Goal: Book appointment/travel/reservation

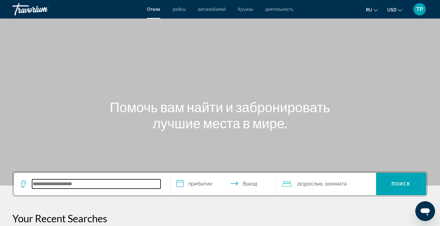
click at [64, 180] on input "Search hotel destination" at bounding box center [96, 183] width 129 height 9
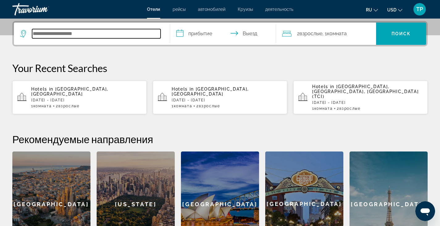
scroll to position [151, 0]
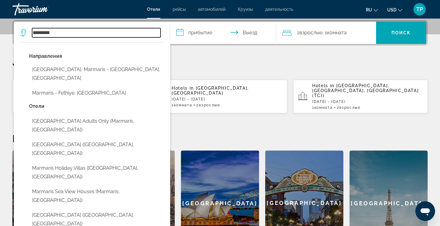
type input "********"
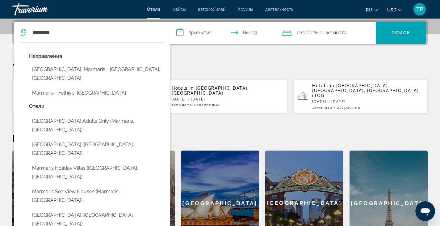
click at [200, 35] on input "**********" at bounding box center [224, 34] width 109 height 24
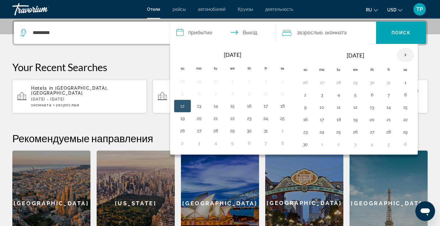
click at [407, 57] on th "Next month" at bounding box center [405, 55] width 17 height 14
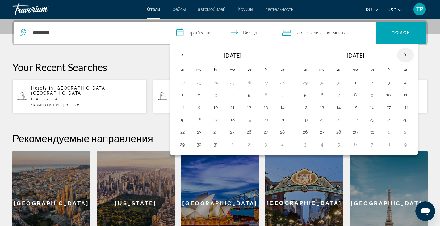
click at [407, 57] on th "Next month" at bounding box center [405, 55] width 17 height 14
click at [250, 133] on button "28" at bounding box center [249, 132] width 10 height 9
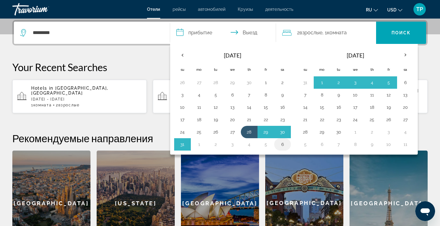
click at [283, 146] on button "6" at bounding box center [283, 144] width 10 height 9
type input "**********"
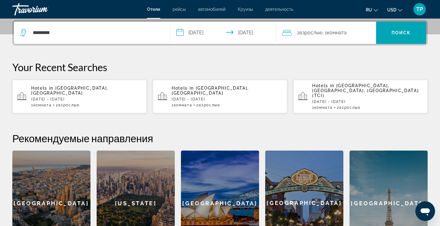
click at [330, 38] on div "2 Взрослый Взрослые , 1 Комната номера" at bounding box center [329, 33] width 94 height 22
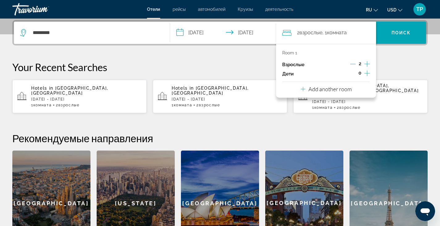
click at [353, 62] on icon "Decrement adults" at bounding box center [353, 64] width 6 height 6
click at [404, 33] on span "Поиск" at bounding box center [401, 32] width 19 height 5
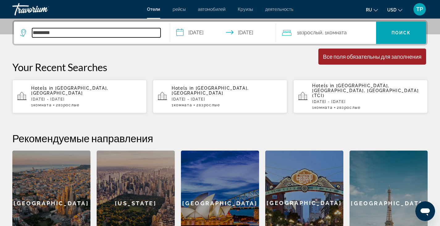
click at [69, 31] on input "********" at bounding box center [96, 32] width 129 height 9
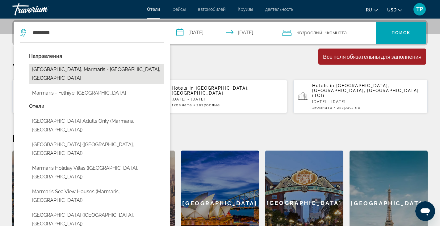
click at [78, 70] on button "Marmaris Beach, Marmaris - Fethiye, Turkey" at bounding box center [96, 74] width 135 height 20
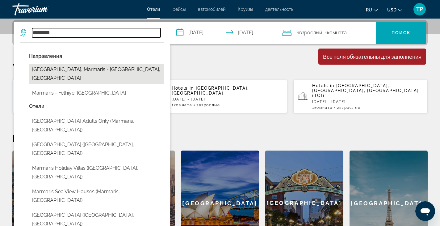
type input "**********"
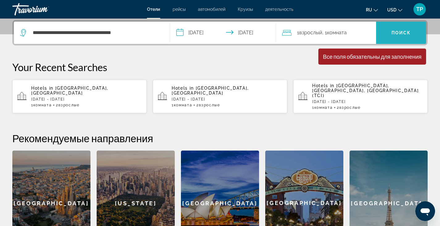
click at [404, 28] on span "Search" at bounding box center [401, 32] width 50 height 15
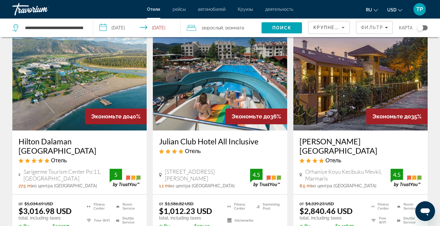
scroll to position [277, 0]
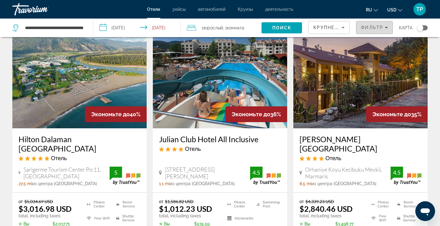
click at [388, 25] on div "Фильтр" at bounding box center [374, 27] width 27 height 5
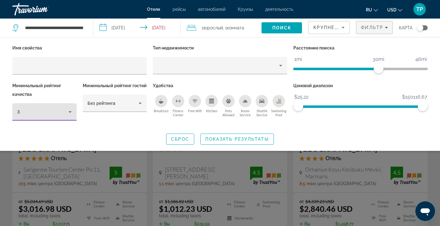
click at [70, 111] on icon "Hotel Filters" at bounding box center [69, 111] width 7 height 7
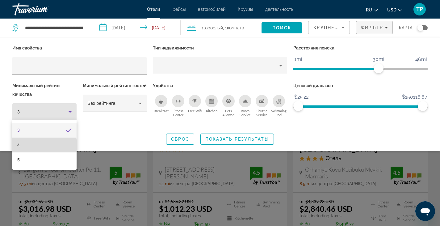
click at [29, 145] on mat-option "4" at bounding box center [44, 144] width 64 height 15
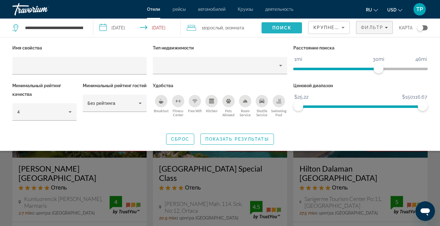
click at [290, 28] on span "Поиск" at bounding box center [282, 27] width 19 height 5
click at [398, 191] on div "Search widget" at bounding box center [220, 159] width 440 height 133
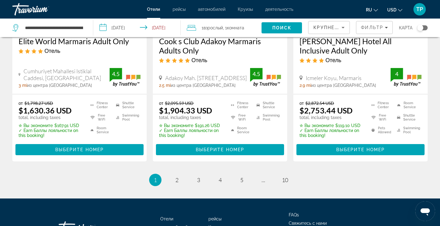
scroll to position [865, 0]
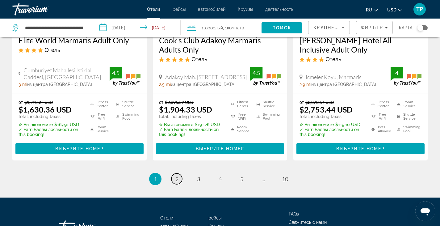
click at [175, 175] on span "2" at bounding box center [176, 178] width 3 height 7
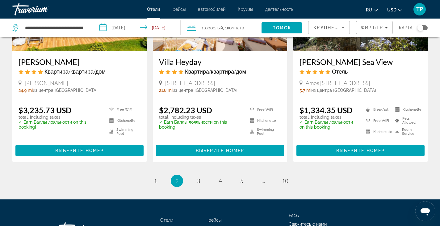
scroll to position [824, 0]
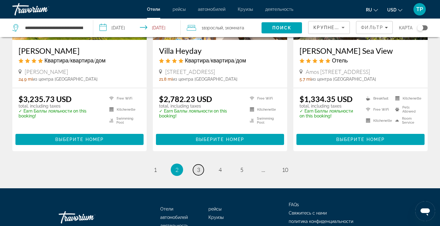
click at [199, 166] on span "3" at bounding box center [198, 169] width 3 height 7
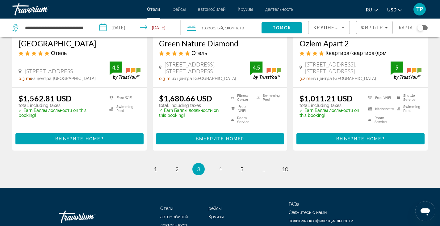
scroll to position [832, 0]
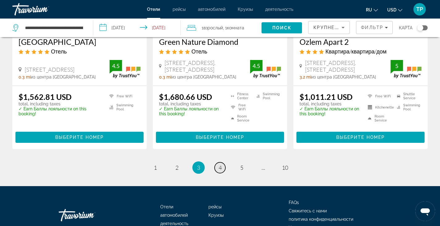
click at [221, 168] on span "4" at bounding box center [220, 167] width 3 height 7
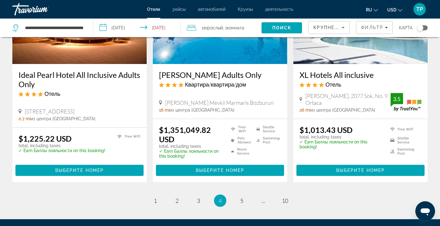
scroll to position [791, 0]
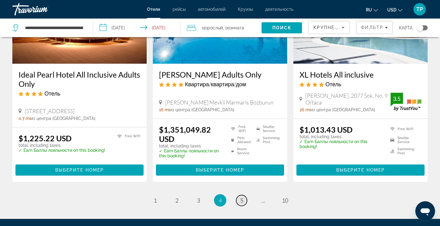
click at [243, 202] on span "5" at bounding box center [241, 200] width 3 height 7
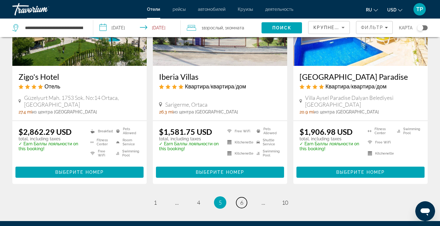
scroll to position [796, 0]
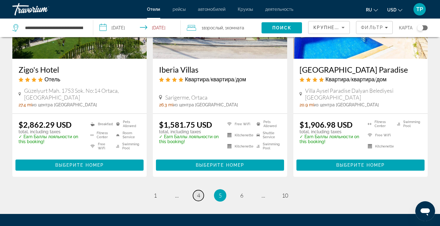
click at [197, 195] on link "page 4" at bounding box center [198, 195] width 11 height 11
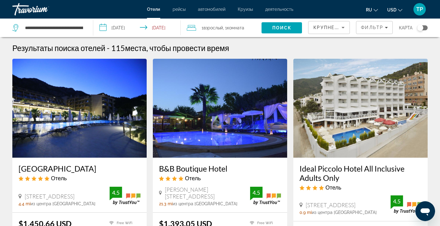
click at [401, 10] on icon "Change currency" at bounding box center [400, 10] width 4 height 4
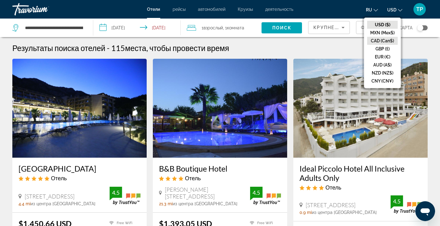
click at [382, 44] on button "CAD (Can$)" at bounding box center [382, 41] width 31 height 8
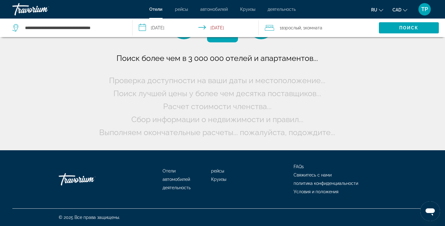
click at [404, 6] on button "CAD USD ($) MXN (Mex$) CAD (Can$) GBP (£) EUR (€) AUD (A$) NZD (NZ$) CNY (CN¥)" at bounding box center [399, 9] width 15 height 9
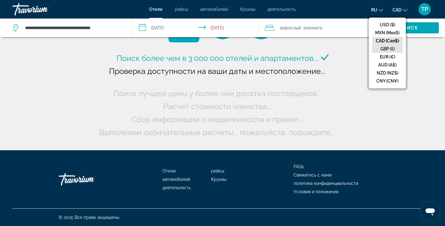
click at [390, 45] on button "GBP (£)" at bounding box center [387, 49] width 31 height 8
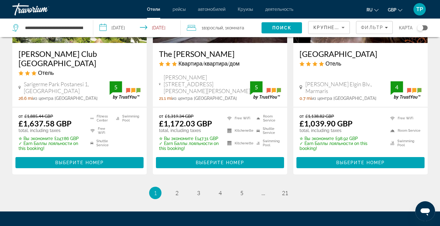
scroll to position [861, 0]
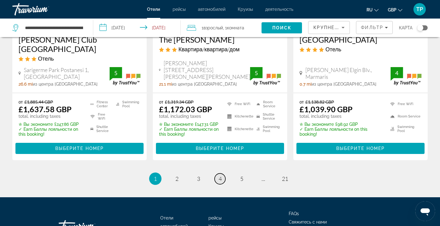
click at [220, 175] on span "4" at bounding box center [220, 178] width 3 height 7
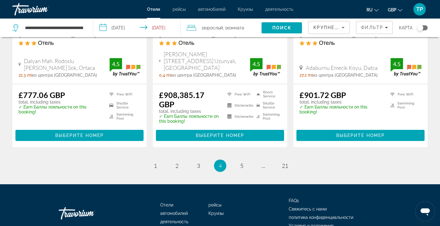
scroll to position [840, 0]
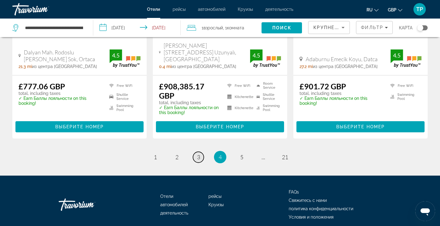
click at [198, 160] on span "3" at bounding box center [198, 157] width 3 height 7
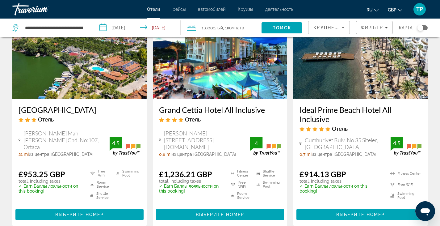
scroll to position [754, 0]
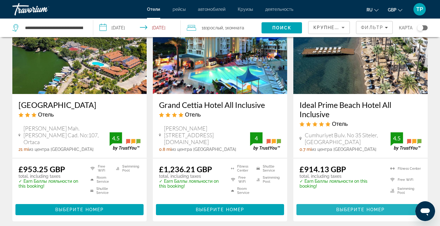
click at [346, 207] on span "Выберите номер" at bounding box center [360, 209] width 49 height 5
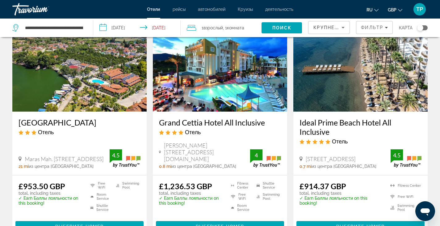
scroll to position [737, 0]
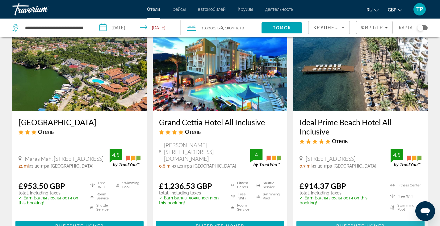
click at [364, 224] on span "Выберите номер" at bounding box center [360, 226] width 49 height 5
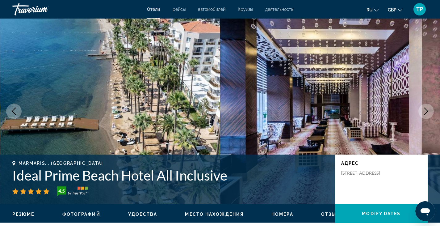
click at [429, 109] on icon "Next image" at bounding box center [426, 111] width 7 height 7
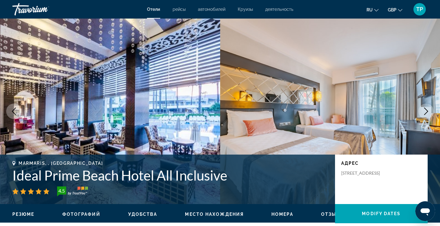
click at [429, 109] on icon "Next image" at bounding box center [426, 111] width 7 height 7
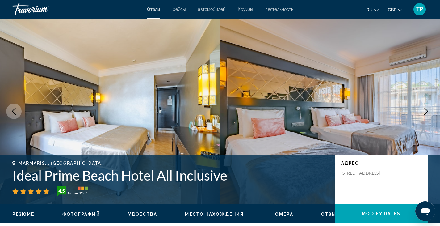
click at [429, 109] on icon "Next image" at bounding box center [426, 111] width 7 height 7
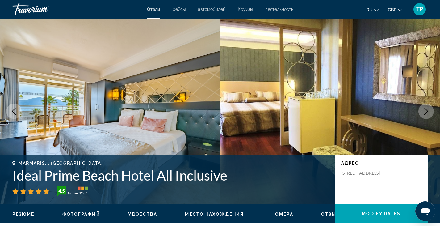
click at [429, 109] on icon "Next image" at bounding box center [426, 111] width 7 height 7
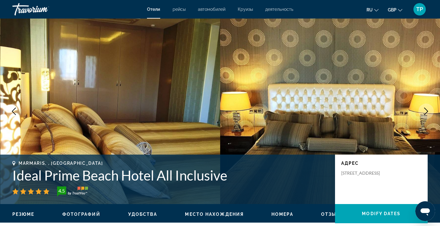
click at [429, 109] on icon "Next image" at bounding box center [426, 111] width 7 height 7
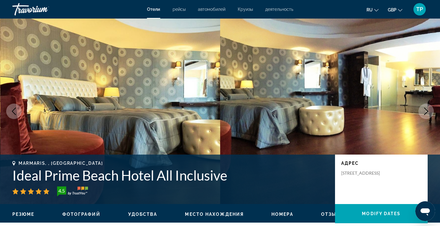
click at [429, 109] on icon "Next image" at bounding box center [426, 111] width 7 height 7
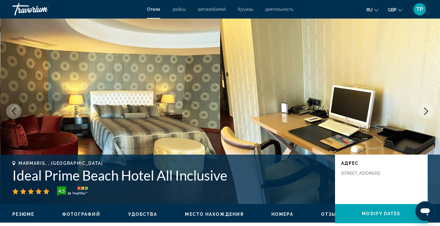
click at [429, 109] on icon "Next image" at bounding box center [426, 111] width 7 height 7
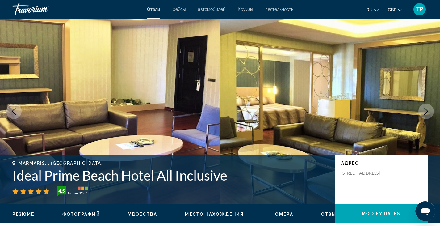
click at [429, 109] on icon "Next image" at bounding box center [426, 111] width 7 height 7
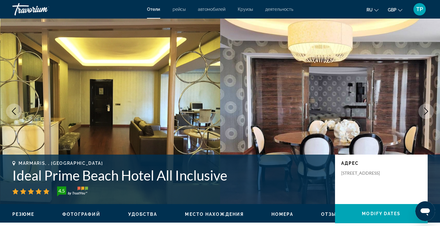
click at [429, 109] on icon "Next image" at bounding box center [426, 111] width 7 height 7
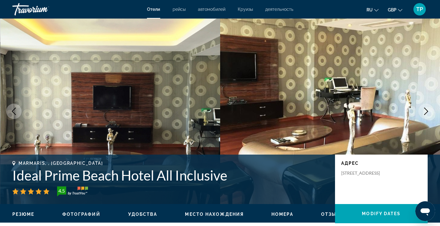
click at [429, 109] on icon "Next image" at bounding box center [426, 111] width 7 height 7
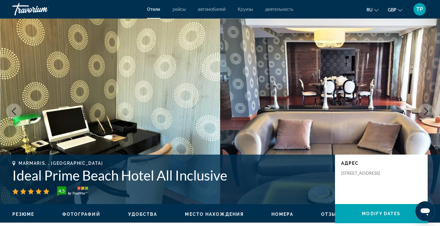
click at [429, 109] on icon "Next image" at bounding box center [426, 111] width 7 height 7
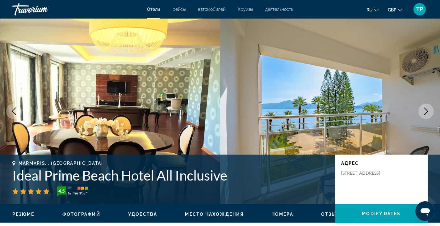
click at [429, 109] on icon "Next image" at bounding box center [426, 111] width 7 height 7
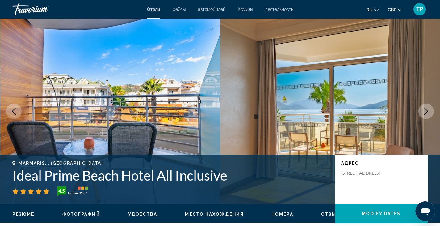
click at [429, 109] on icon "Next image" at bounding box center [426, 111] width 7 height 7
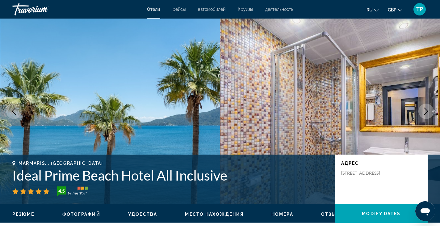
click at [429, 109] on icon "Next image" at bounding box center [426, 111] width 7 height 7
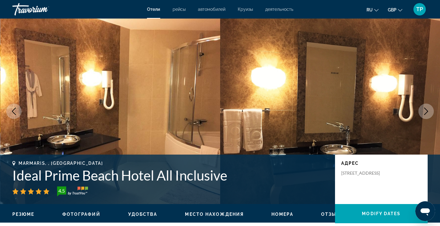
click at [429, 109] on icon "Next image" at bounding box center [426, 111] width 7 height 7
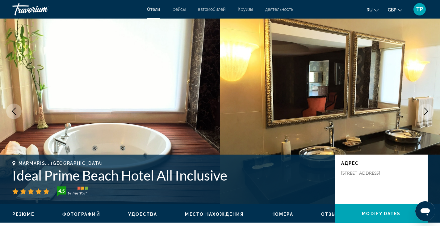
click at [429, 109] on icon "Next image" at bounding box center [426, 111] width 7 height 7
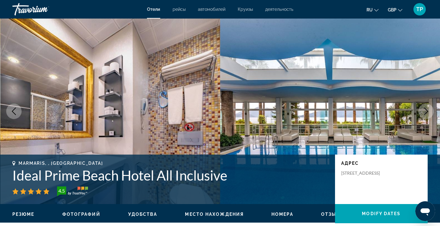
click at [429, 109] on icon "Next image" at bounding box center [426, 111] width 7 height 7
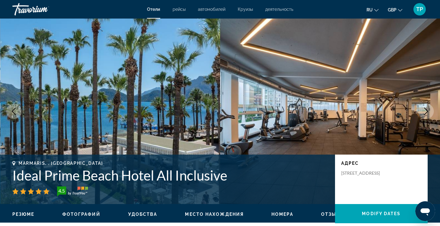
click at [429, 109] on icon "Next image" at bounding box center [426, 111] width 7 height 7
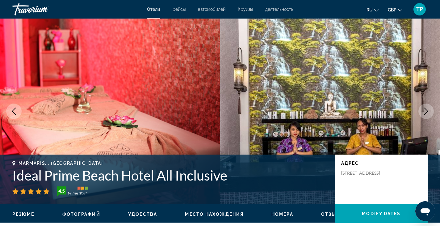
click at [429, 109] on icon "Next image" at bounding box center [426, 111] width 7 height 7
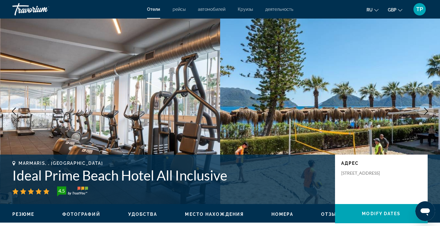
click at [429, 109] on icon "Next image" at bounding box center [426, 111] width 7 height 7
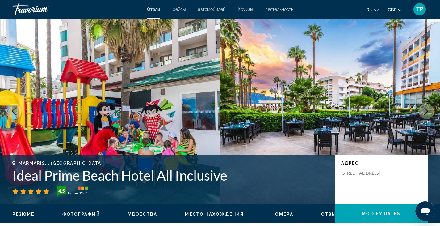
click at [429, 109] on icon "Next image" at bounding box center [426, 111] width 7 height 7
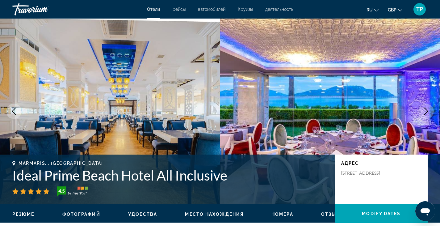
click at [429, 109] on icon "Next image" at bounding box center [426, 111] width 7 height 7
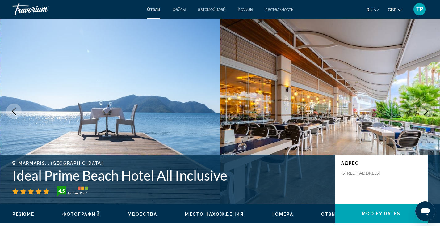
click at [433, 110] on button "Next image" at bounding box center [426, 111] width 15 height 15
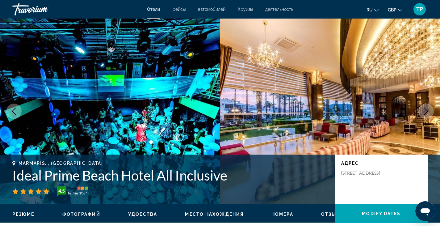
click at [433, 110] on button "Next image" at bounding box center [426, 111] width 15 height 15
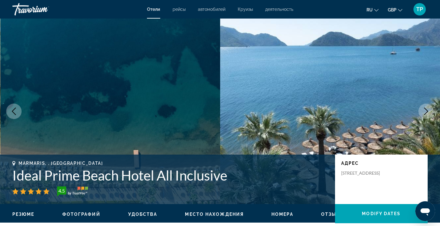
click at [433, 110] on button "Next image" at bounding box center [426, 111] width 15 height 15
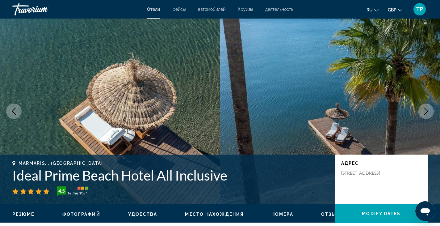
click at [433, 110] on button "Next image" at bounding box center [426, 111] width 15 height 15
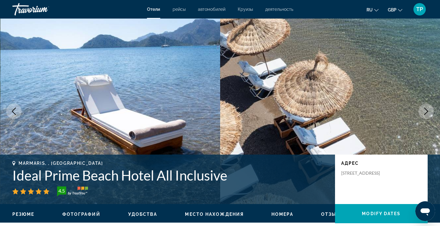
click at [433, 110] on button "Next image" at bounding box center [426, 111] width 15 height 15
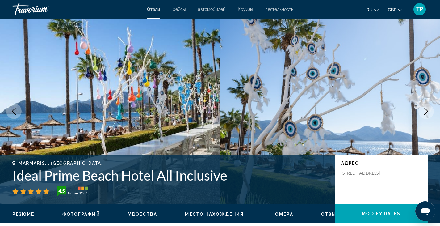
click at [433, 110] on button "Next image" at bounding box center [426, 111] width 15 height 15
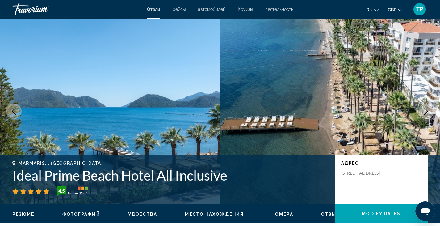
click at [433, 110] on button "Next image" at bounding box center [426, 111] width 15 height 15
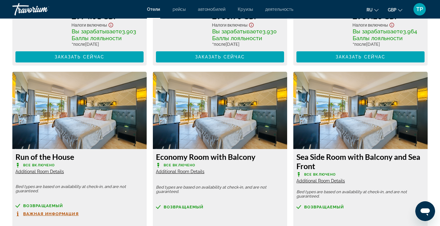
scroll to position [1223, 0]
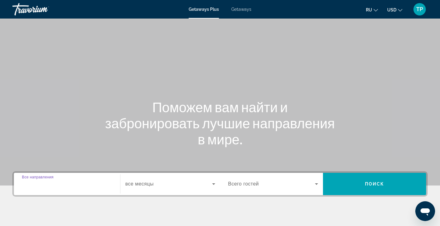
click at [81, 183] on input "Destination Все направления" at bounding box center [67, 183] width 90 height 7
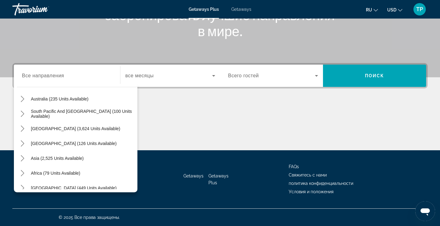
scroll to position [100, 0]
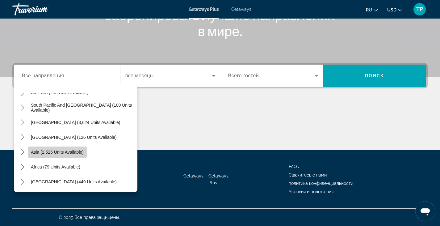
click at [48, 154] on span "Asia (2,525 units available)" at bounding box center [57, 152] width 53 height 5
type input "**********"
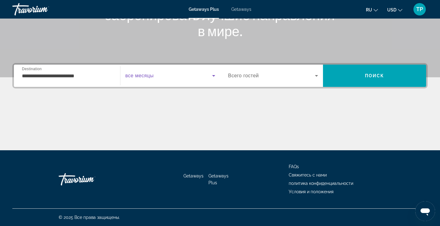
click at [213, 76] on icon "Search widget" at bounding box center [213, 76] width 3 height 2
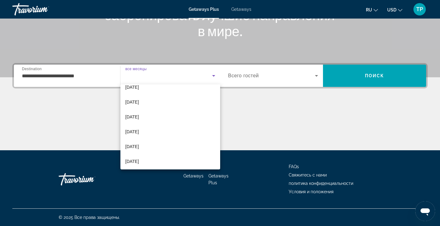
scroll to position [83, 0]
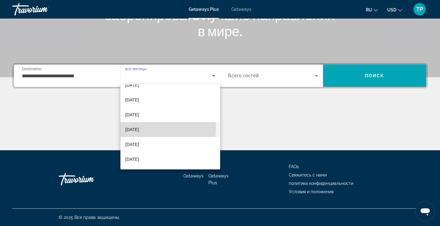
click at [133, 128] on span "May 2026" at bounding box center [132, 129] width 14 height 7
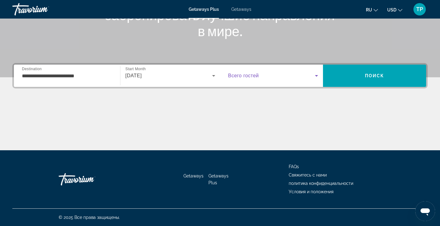
click at [315, 76] on icon "Search widget" at bounding box center [316, 75] width 7 height 7
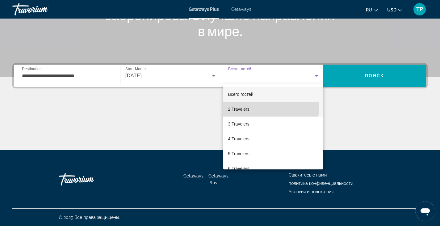
click at [260, 108] on mat-option "2 Travelers" at bounding box center [273, 109] width 100 height 15
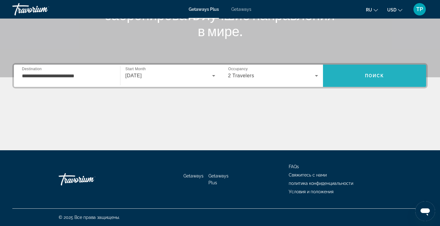
click at [380, 76] on span "Поиск" at bounding box center [374, 75] width 19 height 5
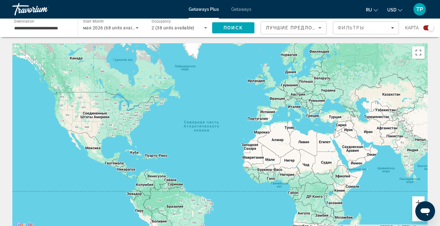
click at [335, 121] on div "Main content" at bounding box center [220, 135] width 416 height 185
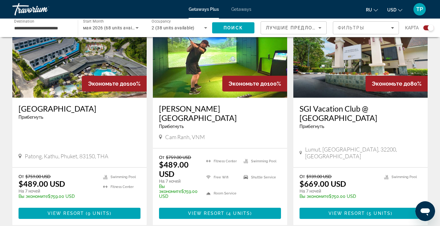
scroll to position [480, 0]
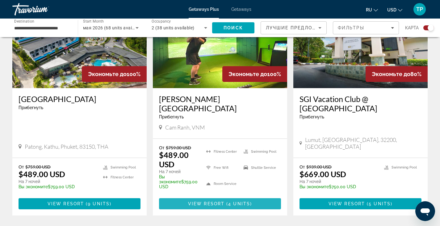
click at [223, 201] on span "View Resort" at bounding box center [206, 203] width 36 height 5
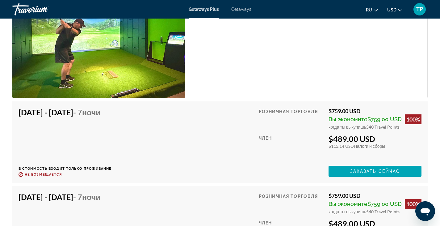
scroll to position [950, 0]
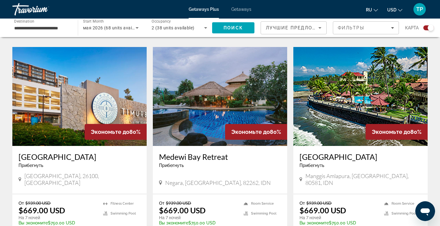
scroll to position [666, 0]
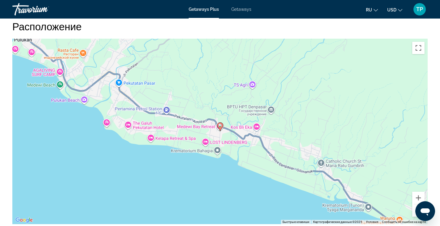
scroll to position [546, 0]
